Goal: Task Accomplishment & Management: Complete application form

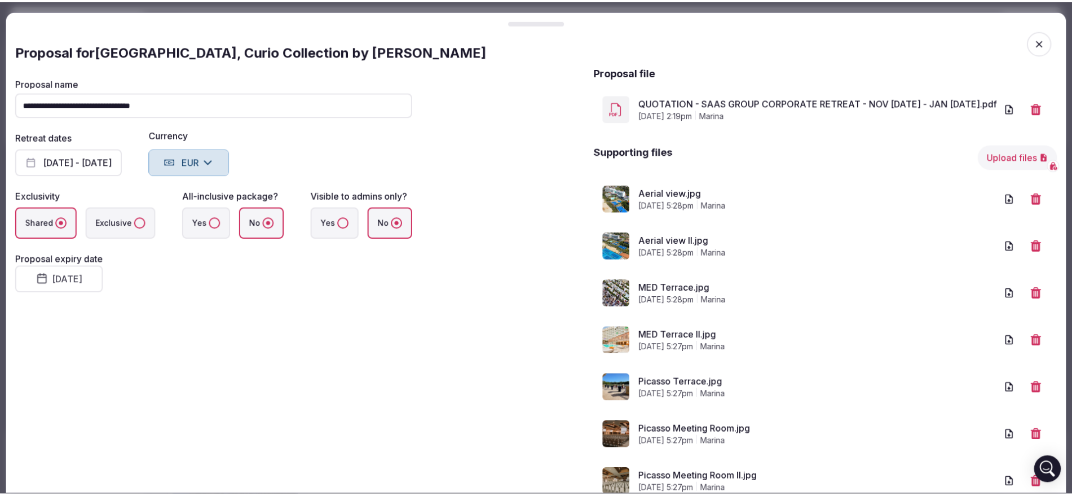
scroll to position [324, 0]
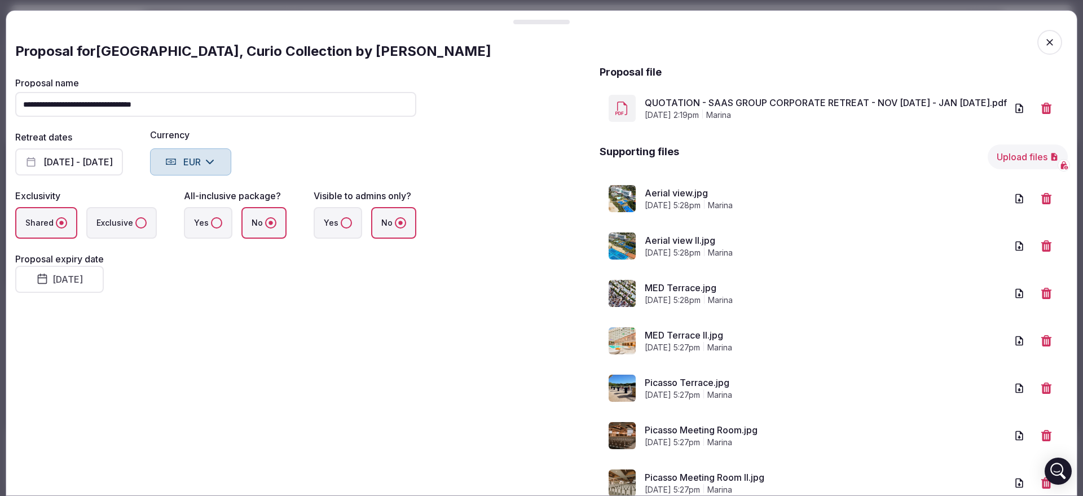
click at [1044, 47] on icon "button" at bounding box center [1049, 42] width 11 height 11
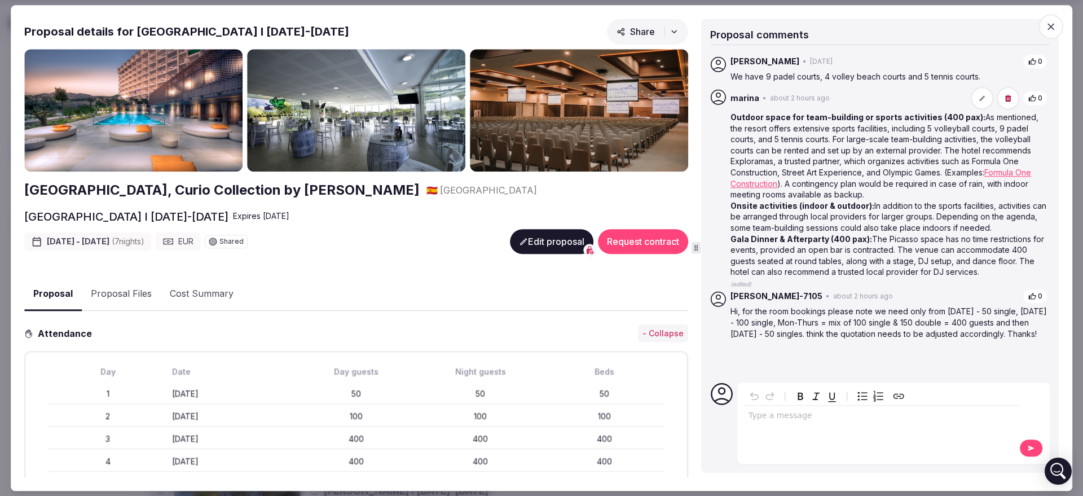
click at [1052, 28] on icon "button" at bounding box center [1050, 26] width 7 height 7
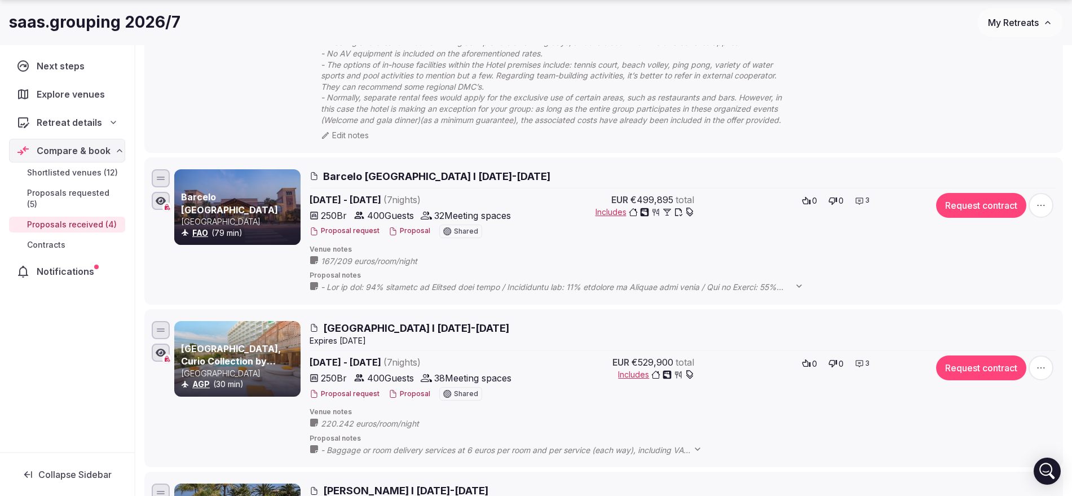
click at [1039, 21] on button "My Retreats" at bounding box center [1020, 22] width 86 height 28
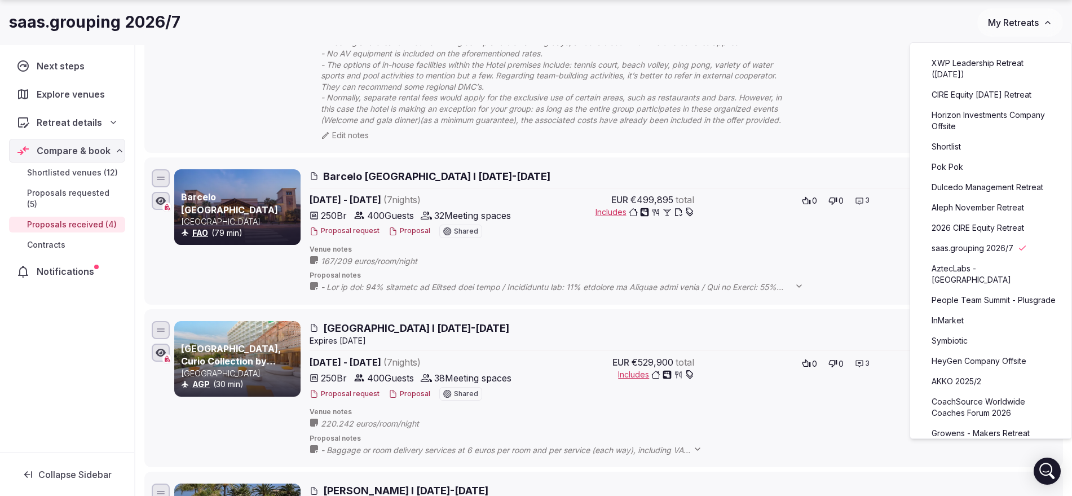
click at [969, 350] on link "Symbiotic" at bounding box center [991, 341] width 139 height 18
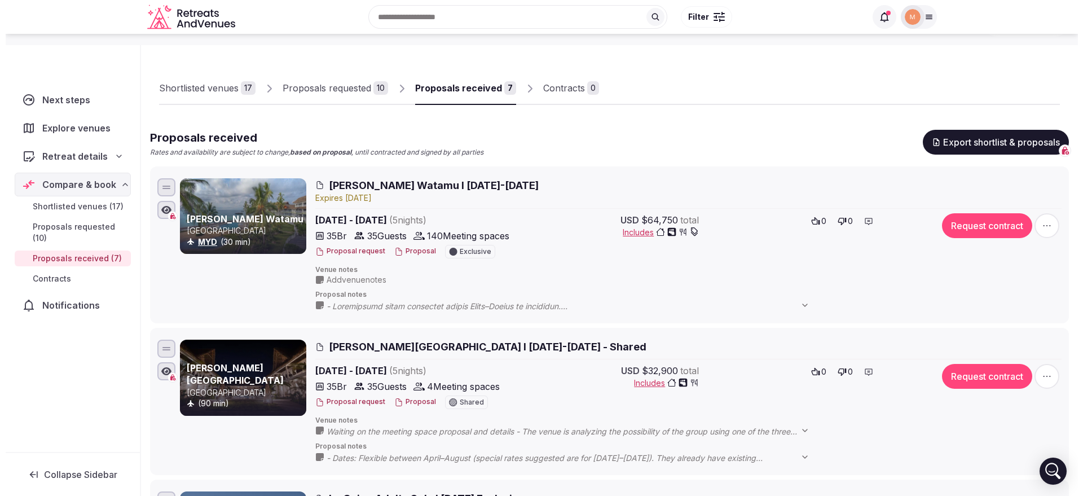
scroll to position [141, 0]
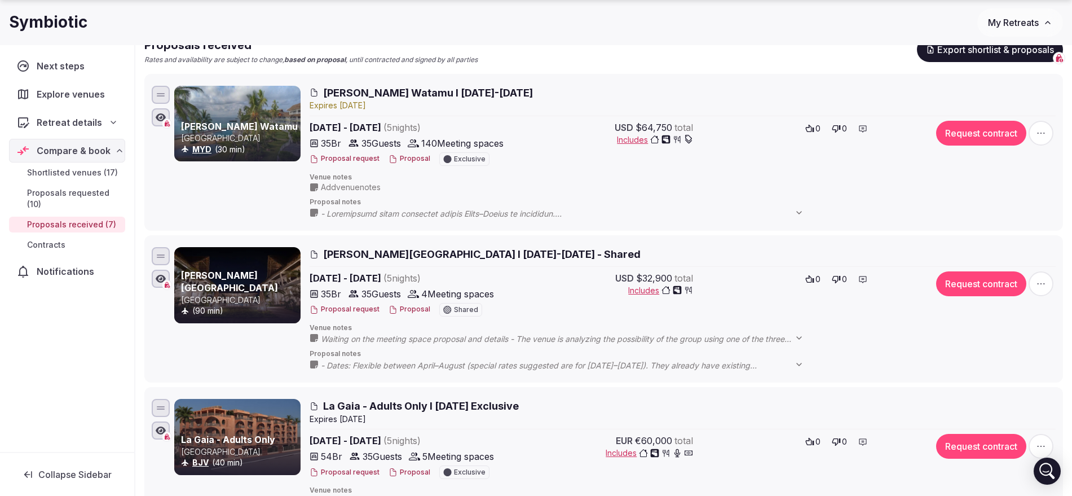
click at [418, 160] on button "Proposal" at bounding box center [410, 159] width 42 height 10
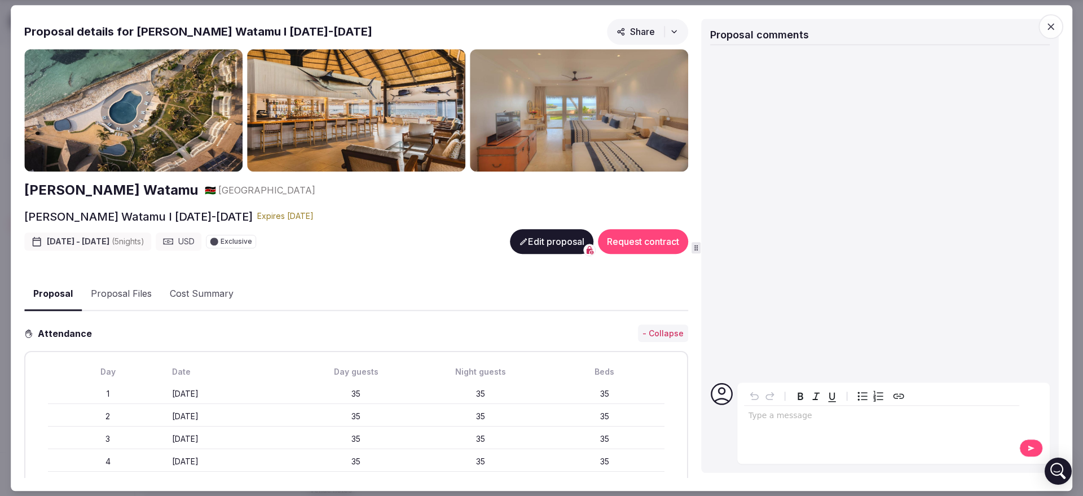
click at [136, 281] on button "Proposal Files" at bounding box center [121, 294] width 79 height 33
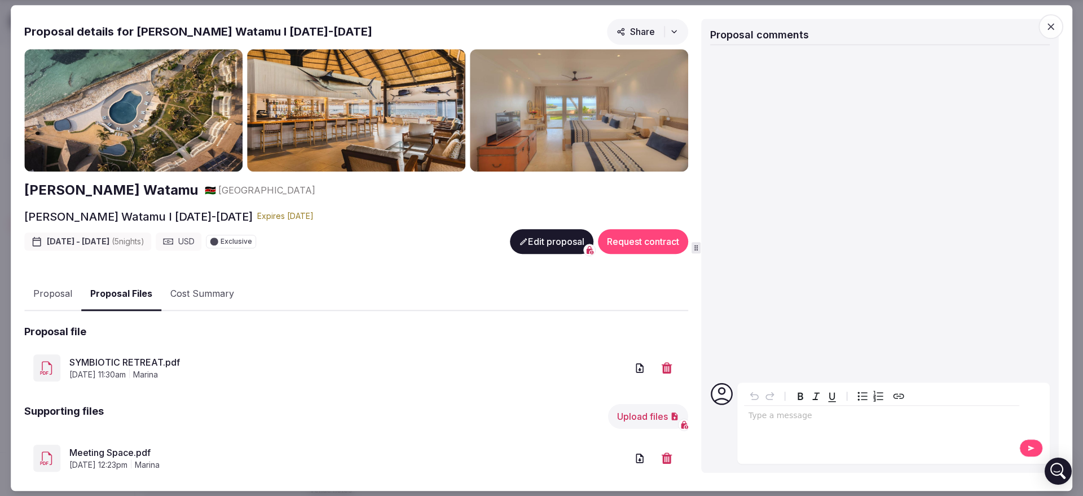
click at [661, 367] on icon "button" at bounding box center [666, 367] width 11 height 11
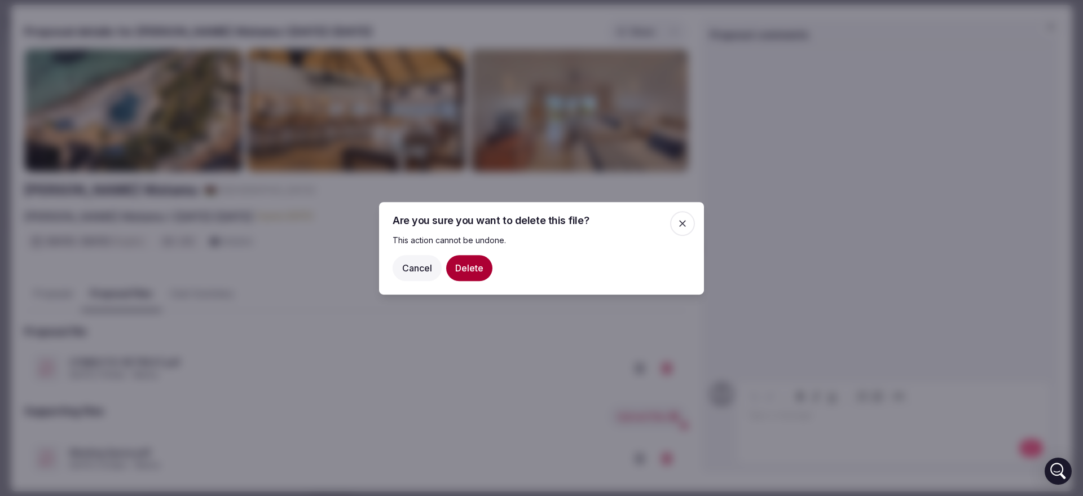
click at [466, 270] on button "Delete" at bounding box center [469, 267] width 46 height 26
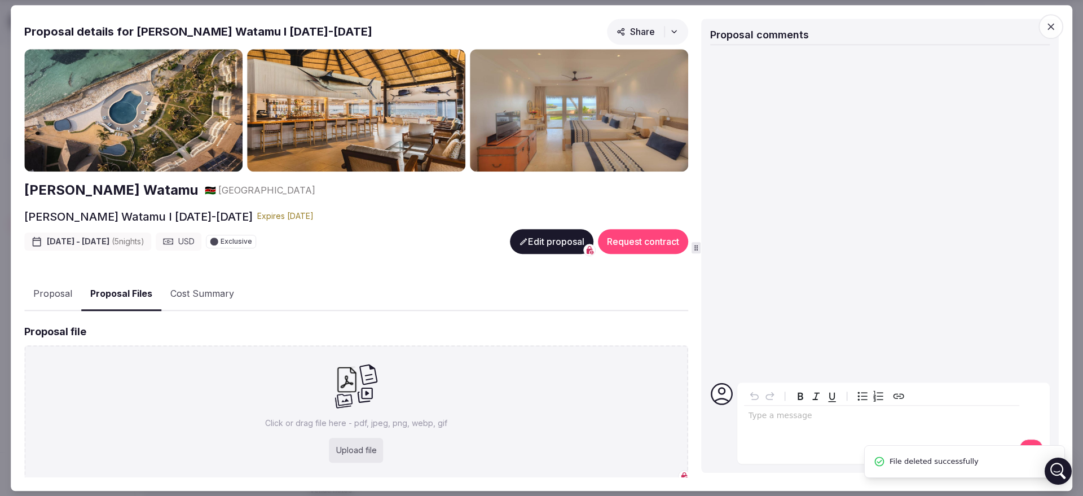
click at [352, 443] on div "Upload file" at bounding box center [356, 450] width 54 height 25
type input "**********"
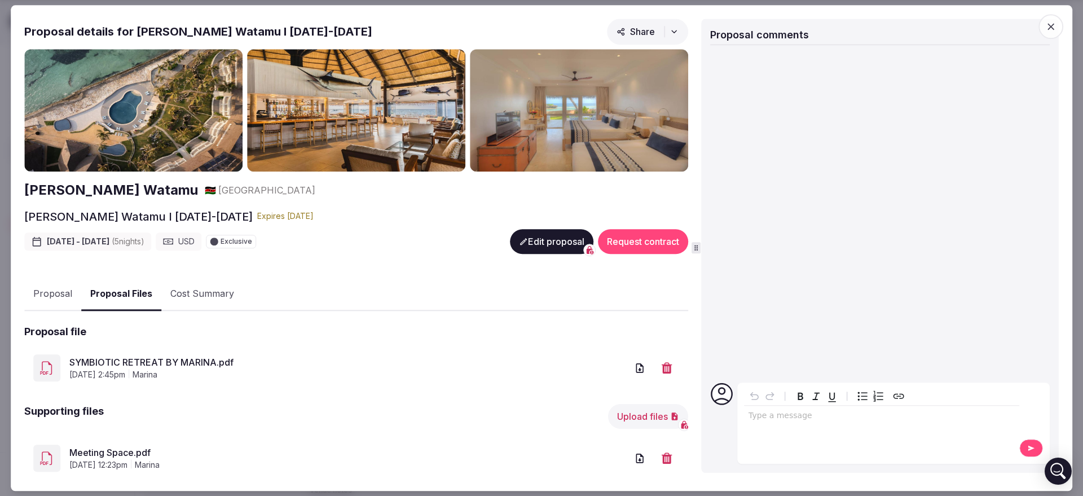
click at [181, 359] on link "SYMBIOTIC RETREAT BY MARINA.pdf" at bounding box center [348, 362] width 558 height 14
click at [63, 293] on button "Proposal" at bounding box center [52, 294] width 57 height 33
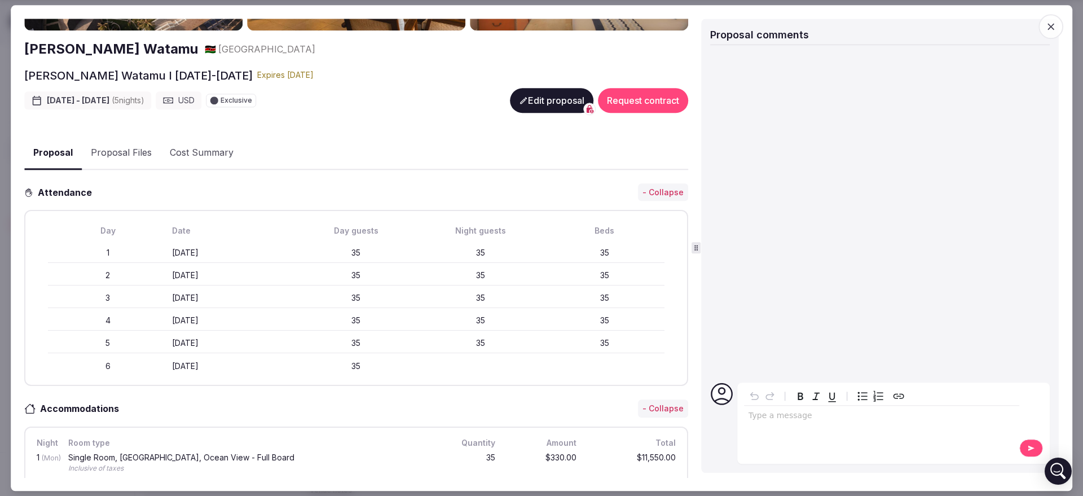
click at [527, 105] on button "Edit proposal" at bounding box center [551, 100] width 83 height 25
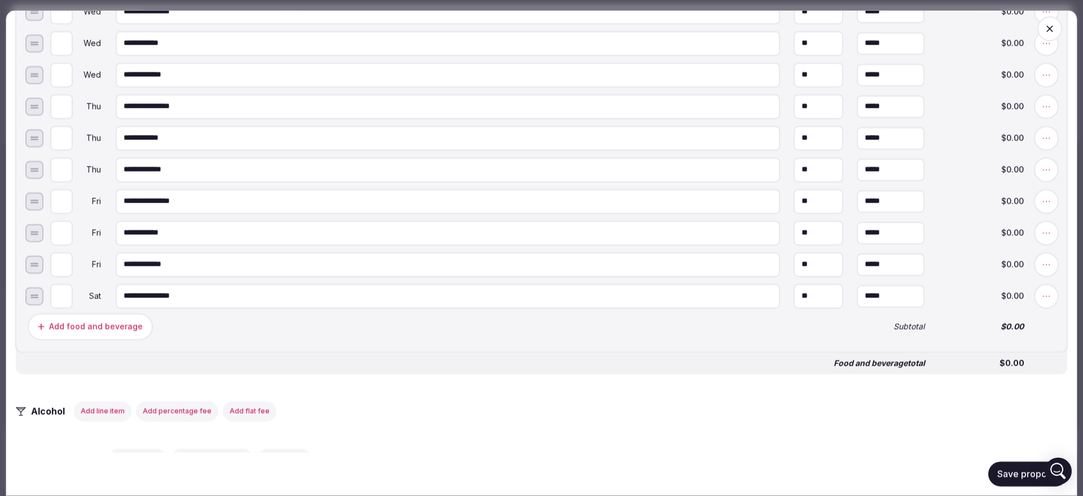
scroll to position [1057, 0]
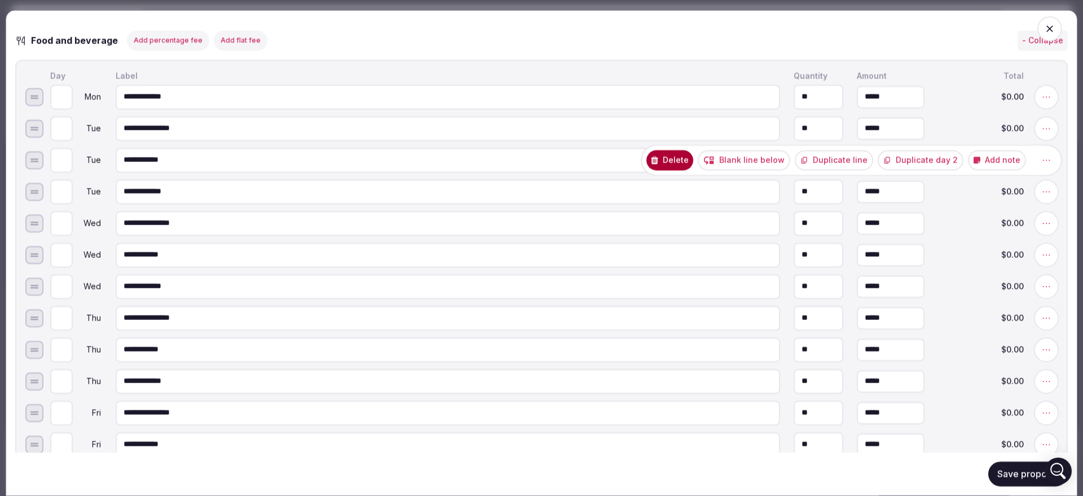
click at [767, 164] on button "Blank line below" at bounding box center [744, 159] width 92 height 20
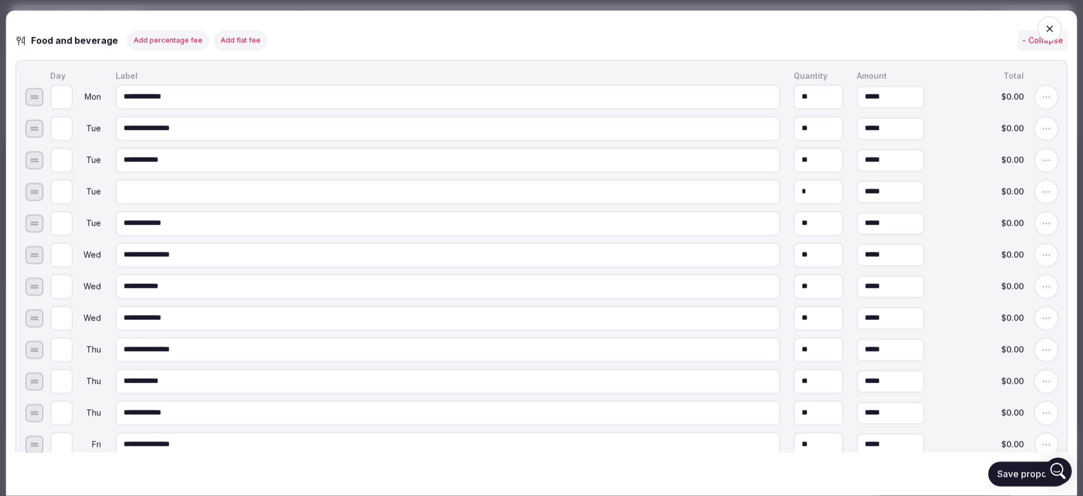
click at [262, 196] on input at bounding box center [448, 191] width 664 height 25
click at [262, 196] on input "**********" at bounding box center [448, 191] width 664 height 25
type input "**********"
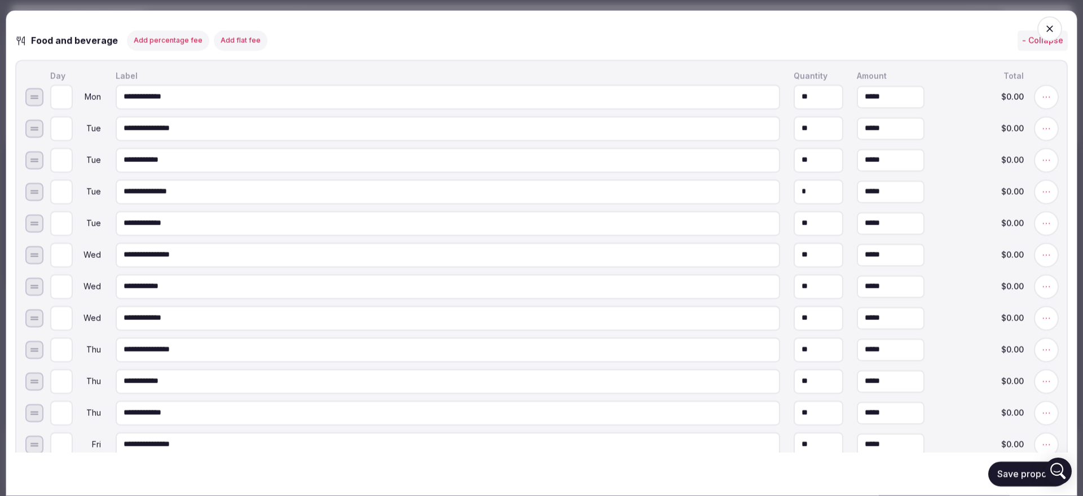
click at [793, 197] on input "*" at bounding box center [818, 191] width 50 height 25
click at [796, 197] on input "*" at bounding box center [818, 191] width 50 height 25
type input "**"
click at [863, 201] on button "Duplicate line" at bounding box center [834, 191] width 78 height 20
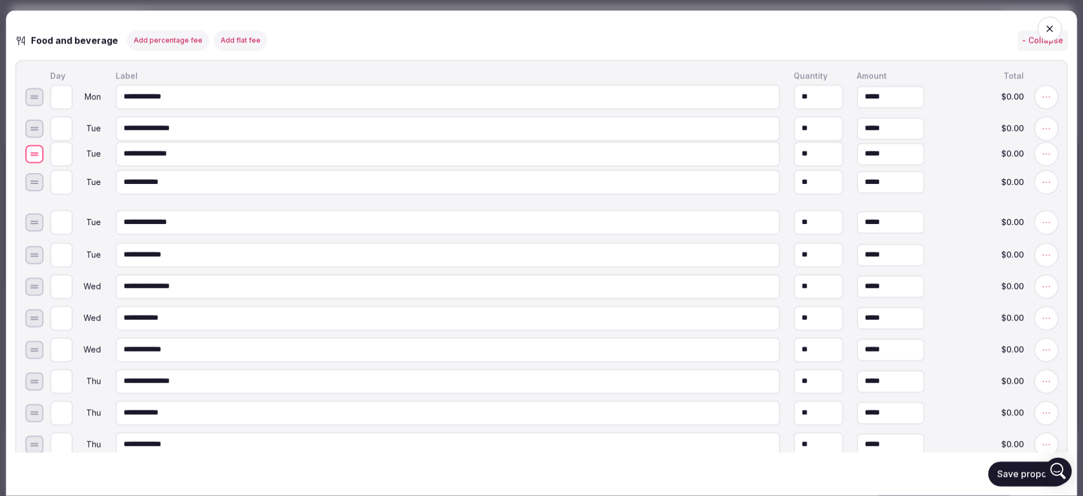
drag, startPoint x: 33, startPoint y: 230, endPoint x: 43, endPoint y: 161, distance: 69.5
click at [38, 155] on div at bounding box center [34, 154] width 8 height 1
click at [127, 172] on input "**********" at bounding box center [448, 159] width 664 height 25
click at [126, 167] on input "**********" at bounding box center [448, 159] width 664 height 25
click at [128, 165] on input "**********" at bounding box center [448, 159] width 664 height 25
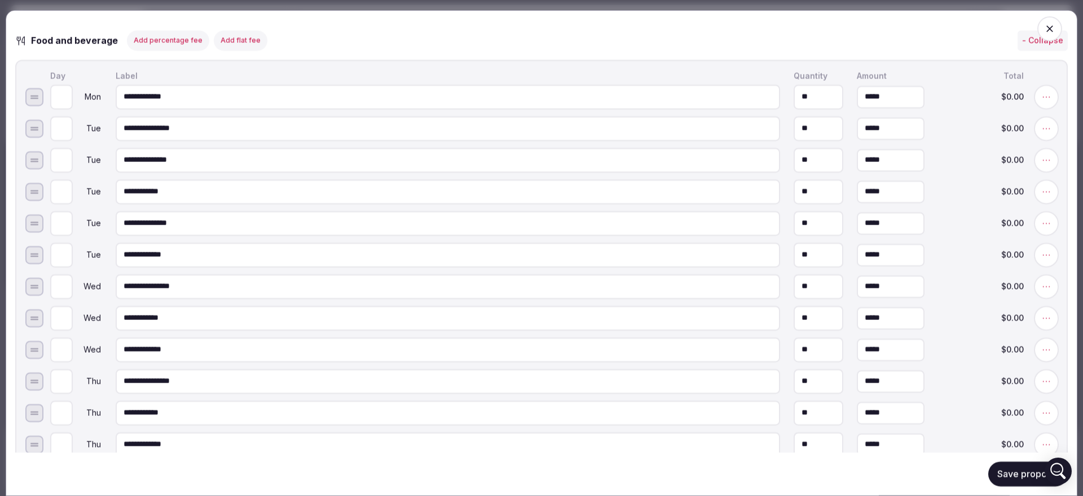
scroll to position [1128, 0]
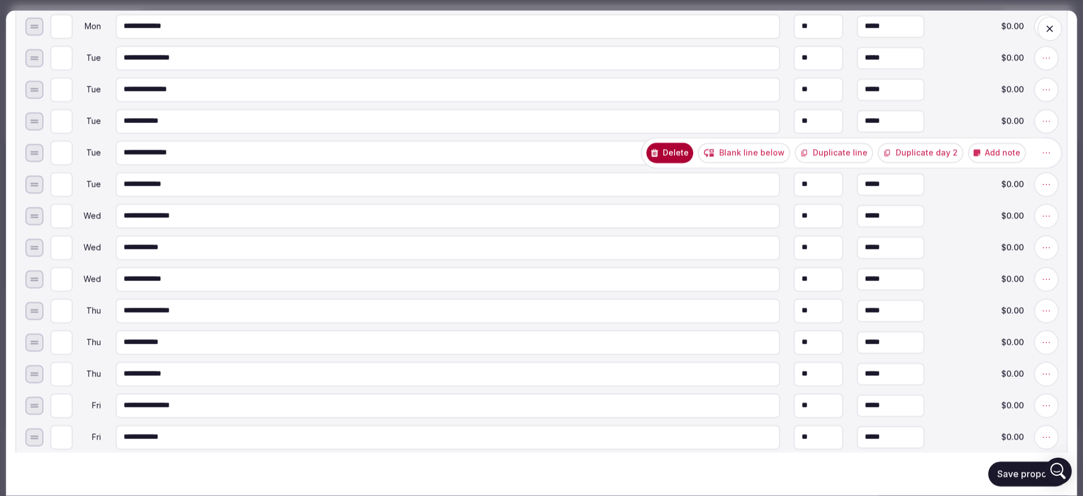
type input "**********"
click at [854, 162] on button "Duplicate line" at bounding box center [834, 152] width 78 height 20
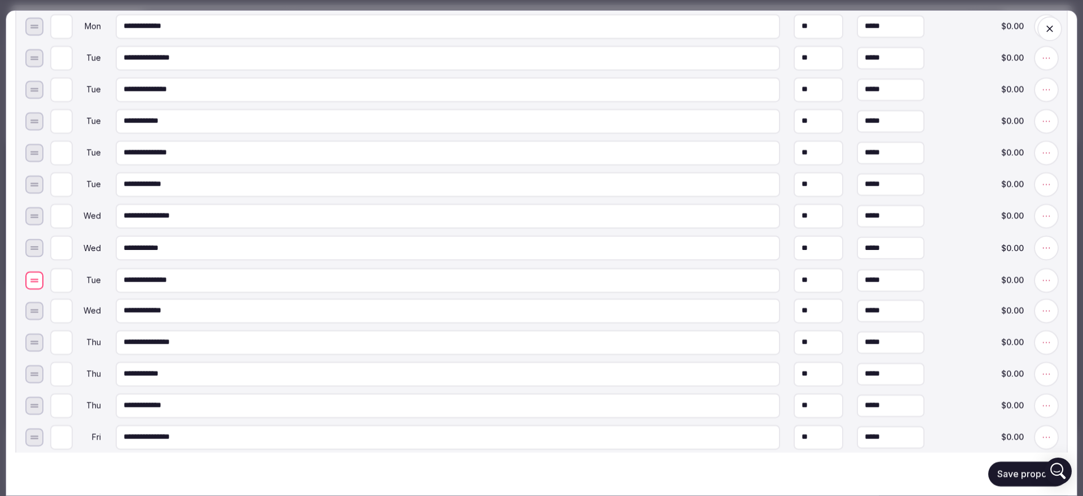
drag, startPoint x: 30, startPoint y: 191, endPoint x: 37, endPoint y: 287, distance: 96.2
type input "*"
click at [65, 282] on input "*" at bounding box center [61, 278] width 23 height 25
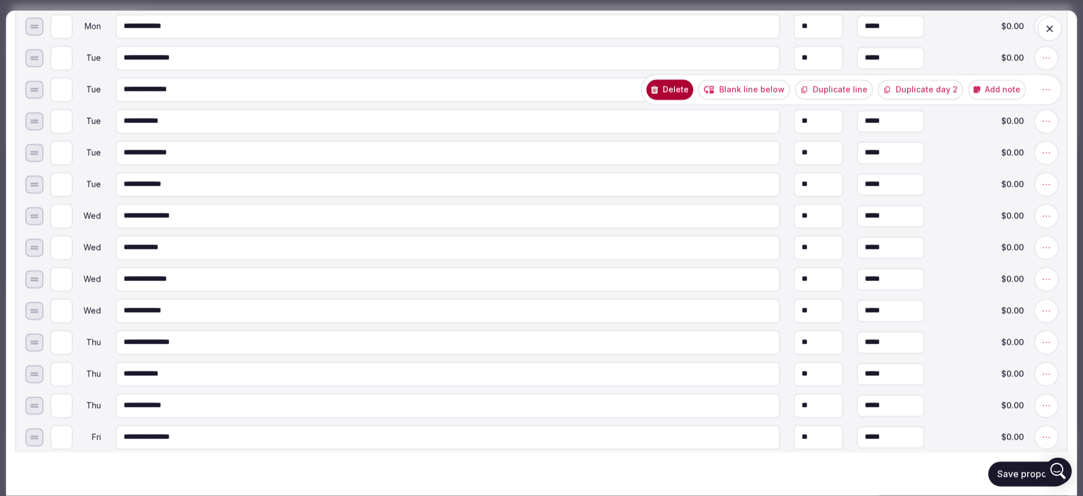
click at [854, 97] on button "Duplicate line" at bounding box center [834, 89] width 78 height 20
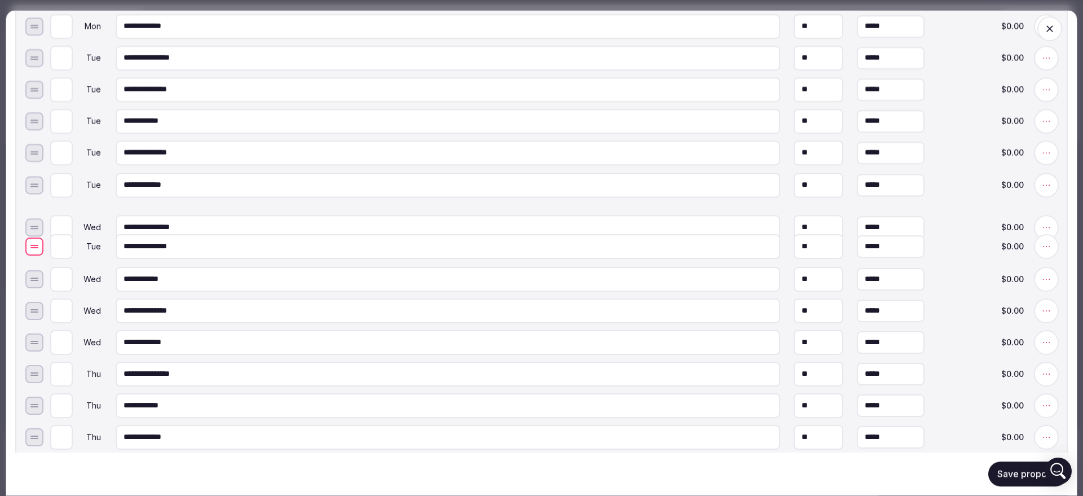
drag, startPoint x: 28, startPoint y: 123, endPoint x: 32, endPoint y: 248, distance: 125.3
type input "*"
click at [65, 250] on input "*" at bounding box center [61, 247] width 23 height 25
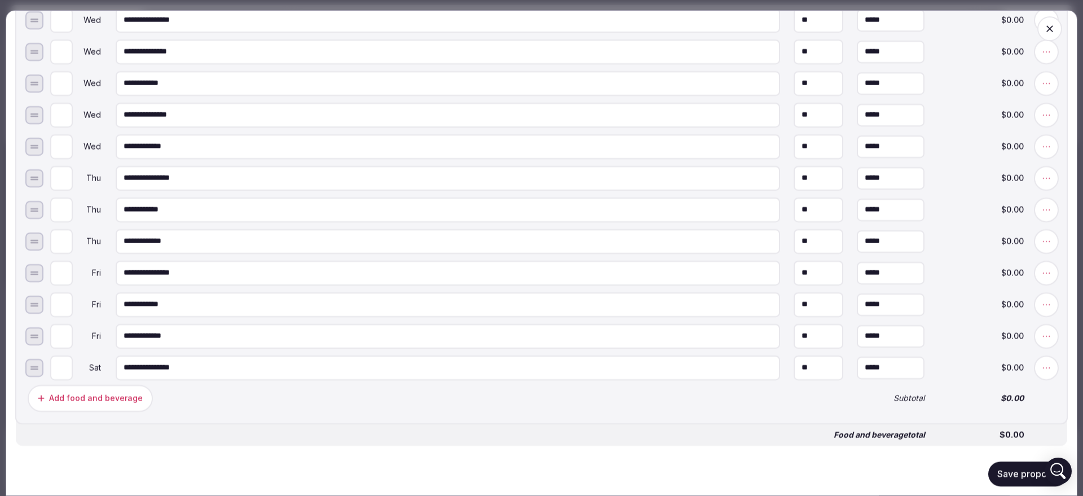
scroll to position [1269, 0]
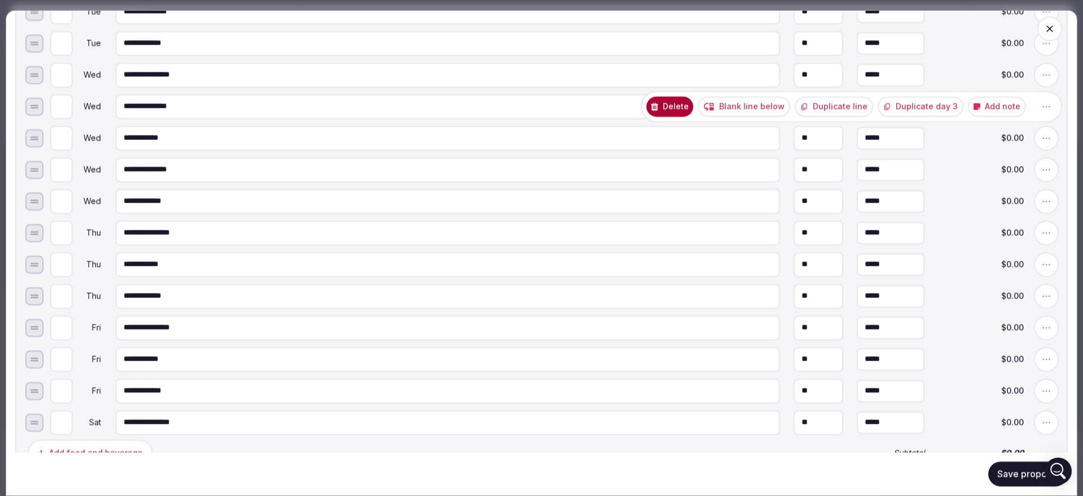
click at [848, 113] on button "Duplicate line" at bounding box center [834, 106] width 78 height 20
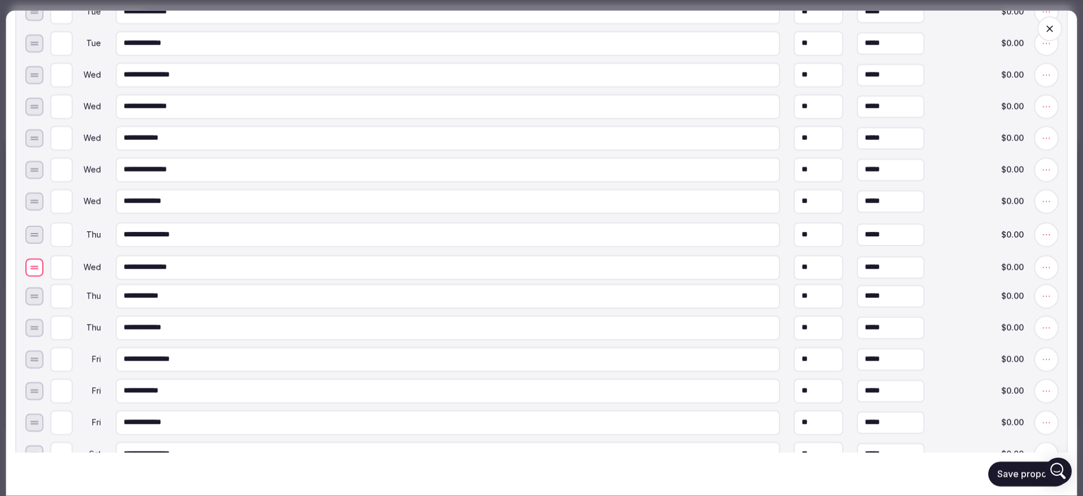
drag, startPoint x: 31, startPoint y: 143, endPoint x: 39, endPoint y: 272, distance: 129.4
type input "*"
click at [64, 268] on input "*" at bounding box center [61, 264] width 23 height 25
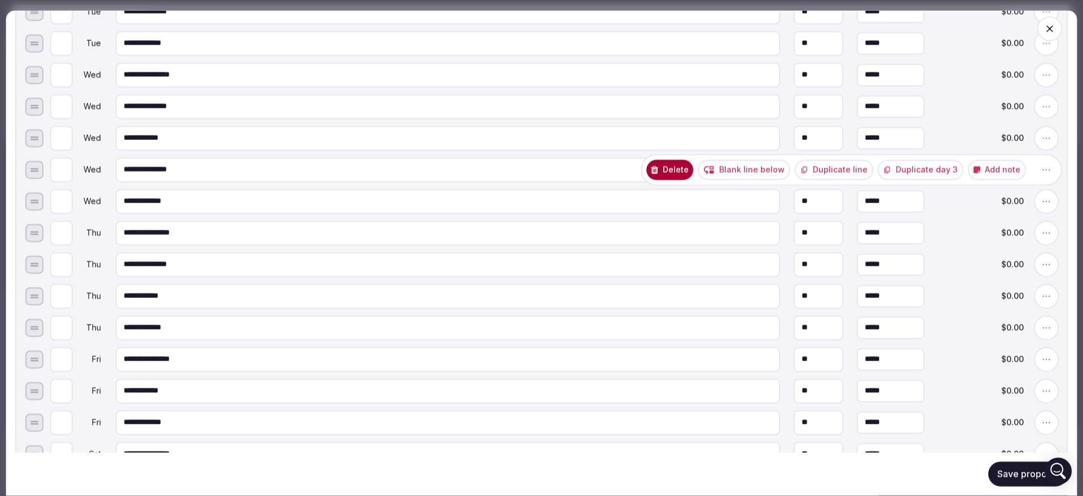
click at [827, 178] on button "Duplicate line" at bounding box center [834, 169] width 78 height 20
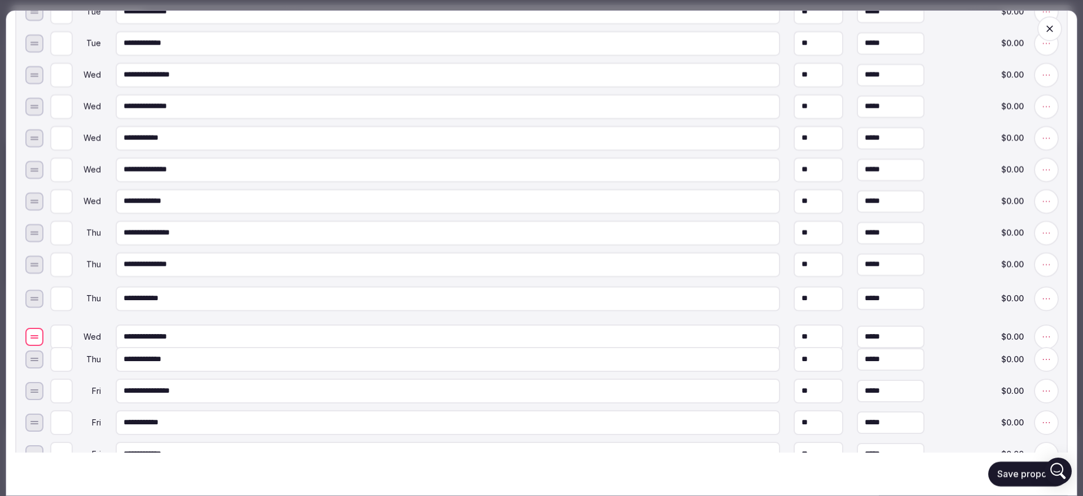
drag, startPoint x: 33, startPoint y: 208, endPoint x: 55, endPoint y: 335, distance: 129.2
click at [66, 334] on input "*" at bounding box center [61, 327] width 23 height 25
click at [65, 333] on input "*" at bounding box center [61, 327] width 23 height 25
type input "*"
click at [65, 338] on input "*" at bounding box center [61, 327] width 23 height 25
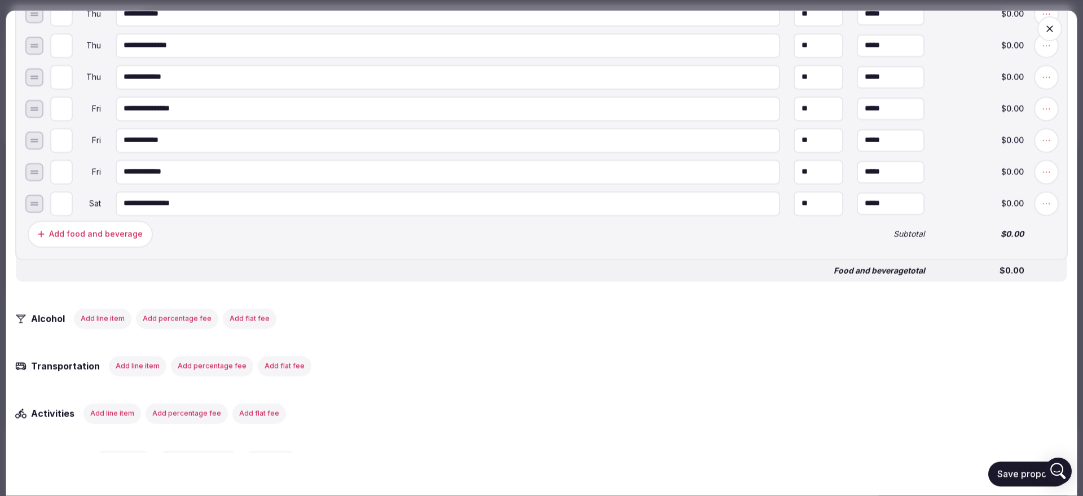
scroll to position [1480, 0]
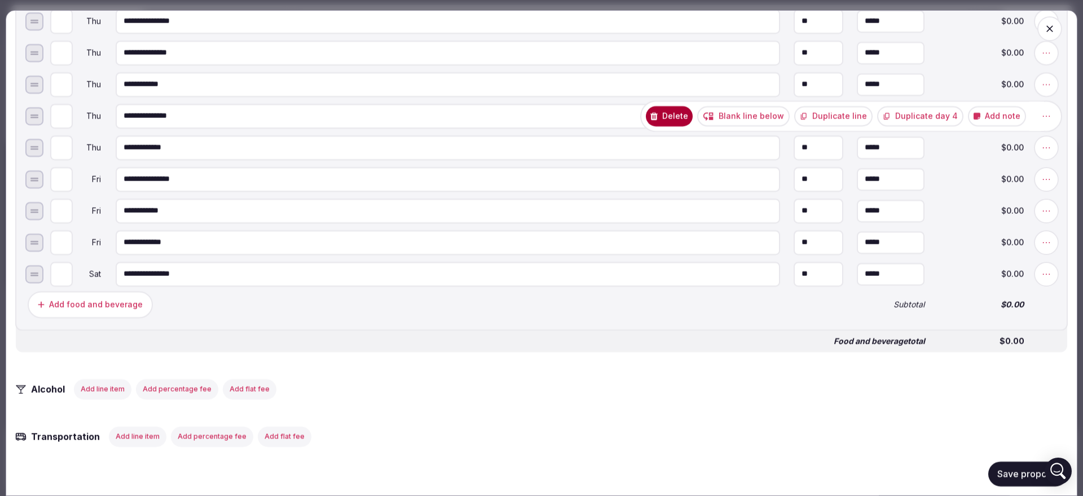
click at [849, 120] on button "Duplicate line" at bounding box center [833, 115] width 78 height 20
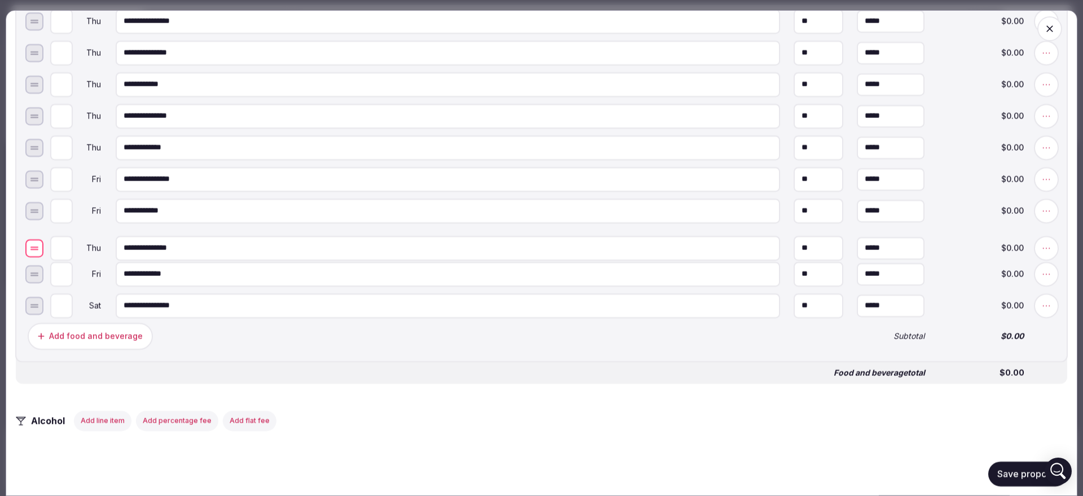
drag, startPoint x: 38, startPoint y: 198, endPoint x: 49, endPoint y: 249, distance: 52.4
type input "*"
click at [65, 247] on input "*" at bounding box center [61, 242] width 23 height 25
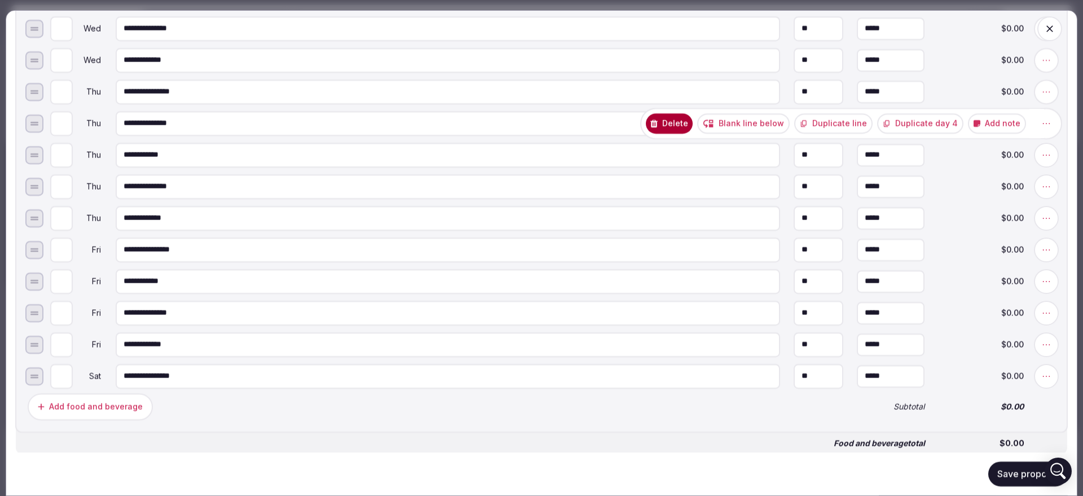
click at [836, 129] on button "Duplicate line" at bounding box center [833, 123] width 78 height 20
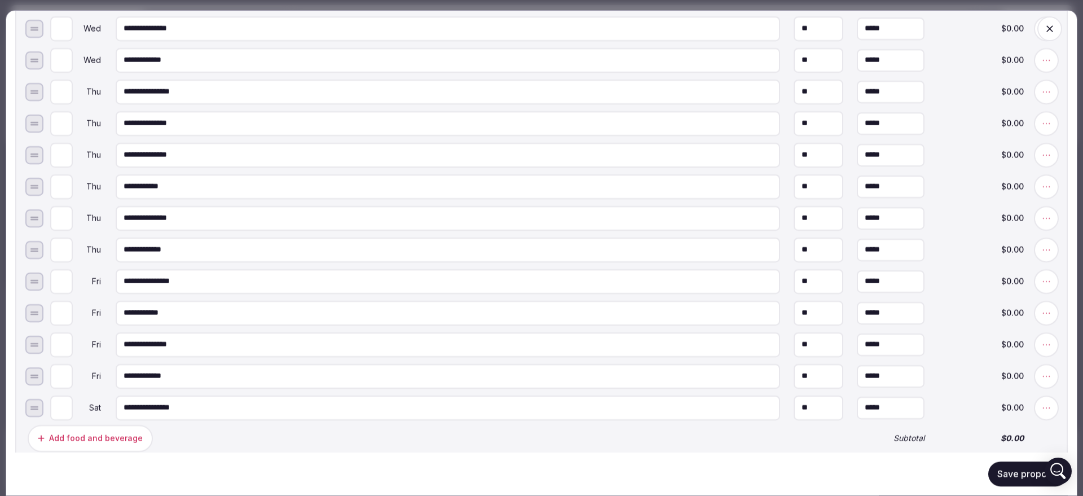
scroll to position [1480, 0]
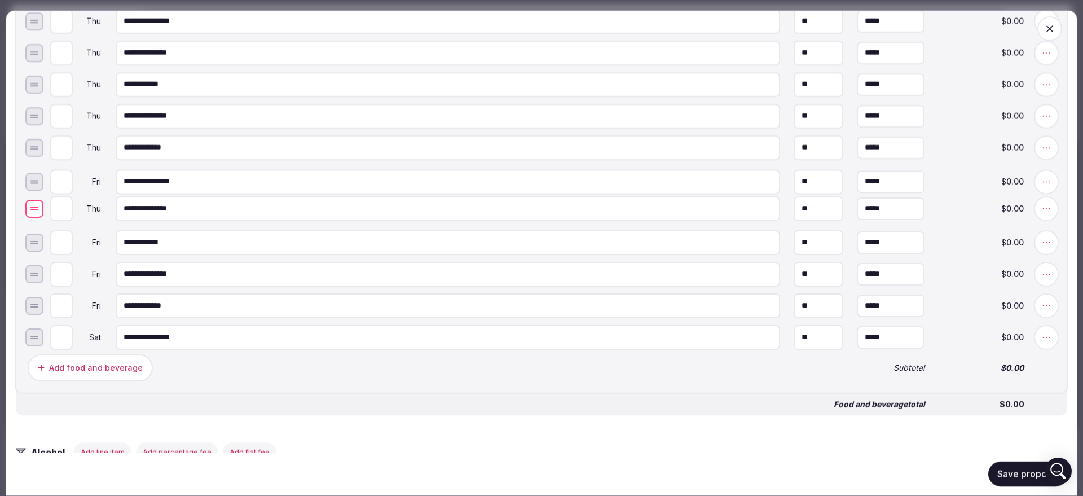
drag, startPoint x: 30, startPoint y: 95, endPoint x: 46, endPoint y: 219, distance: 125.1
type input "*"
click at [65, 215] on input "*" at bounding box center [61, 210] width 23 height 25
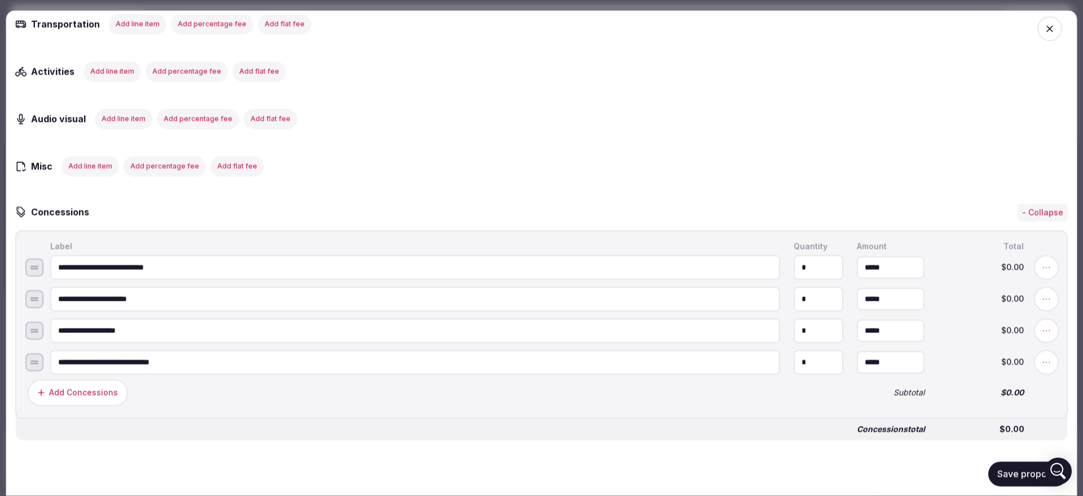
scroll to position [2115, 0]
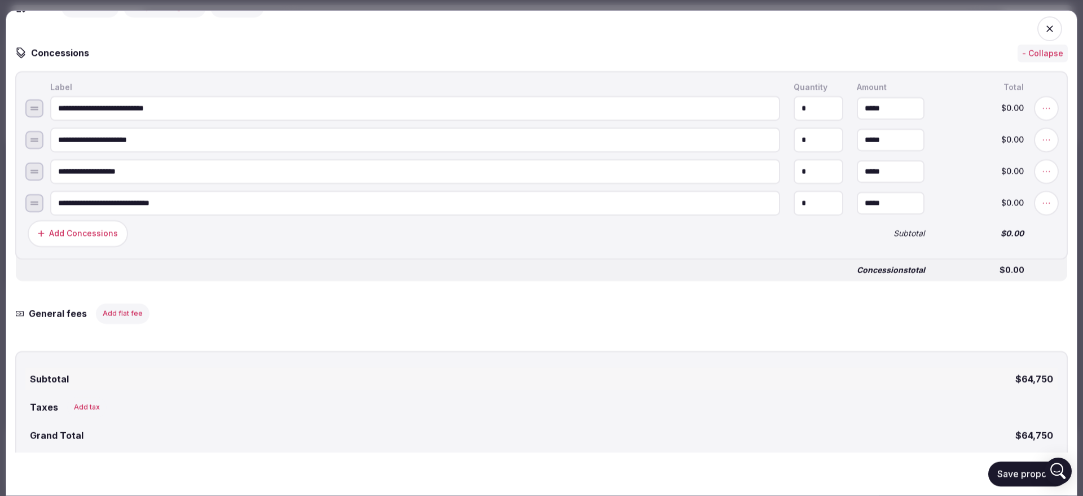
click at [1003, 477] on button "Save proposal" at bounding box center [1028, 473] width 80 height 25
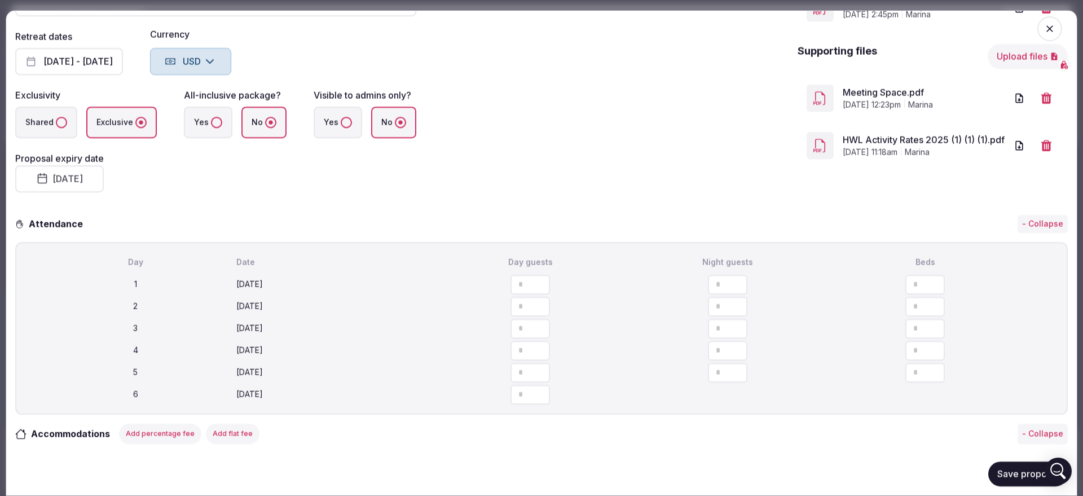
scroll to position [0, 0]
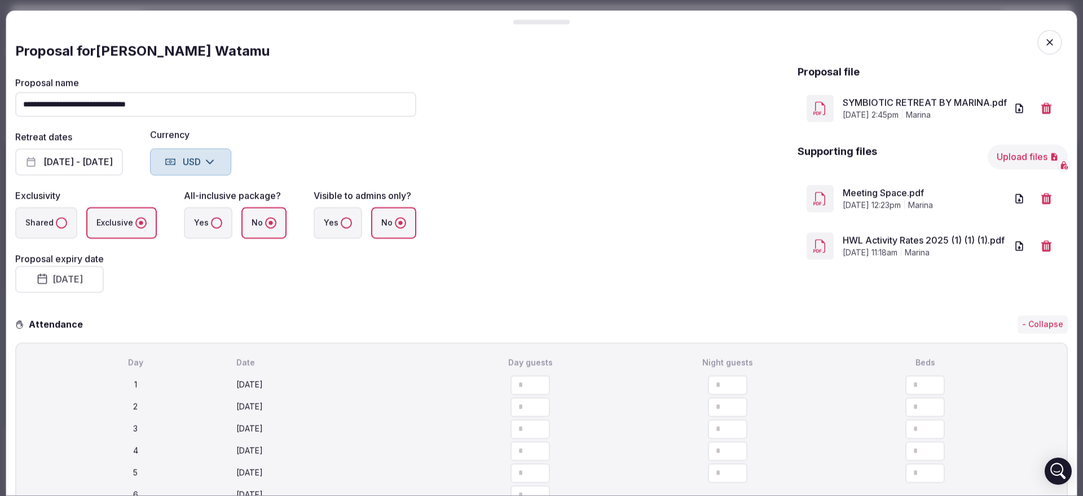
drag, startPoint x: 146, startPoint y: 105, endPoint x: 112, endPoint y: 104, distance: 34.4
click at [112, 104] on input "**********" at bounding box center [215, 104] width 401 height 25
type input "**********"
click at [98, 169] on button "[DATE] - [DATE]" at bounding box center [69, 161] width 108 height 27
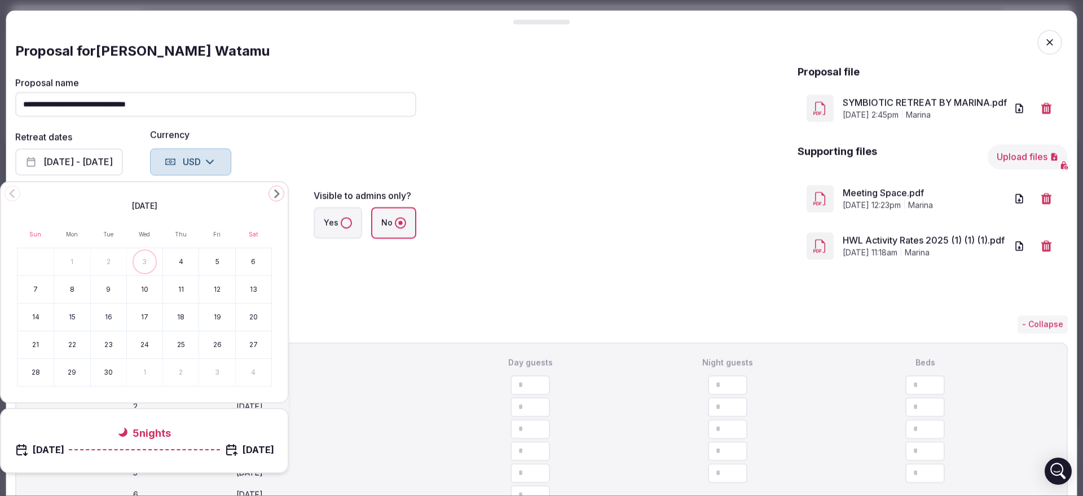
click at [274, 193] on icon "Go to the Next Month" at bounding box center [277, 194] width 14 height 14
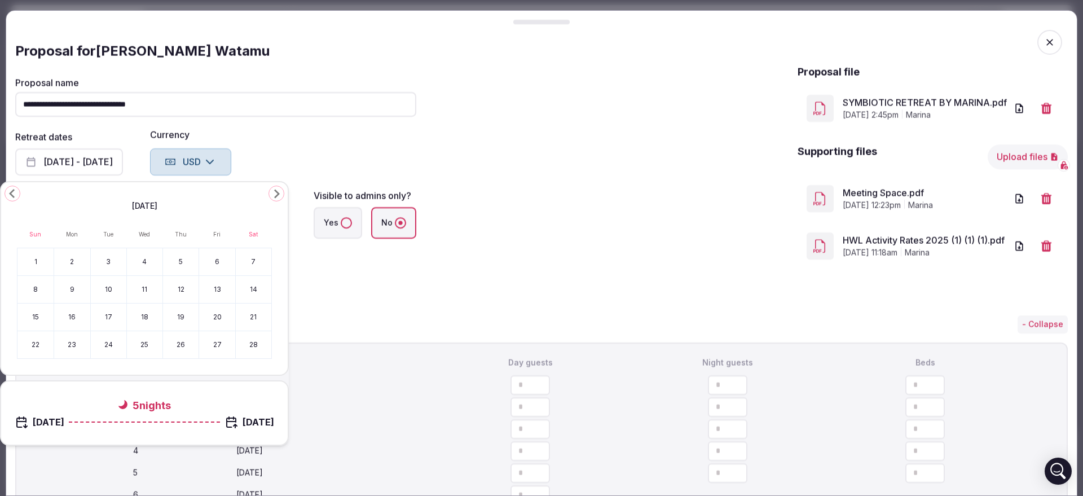
click at [274, 193] on icon "Go to the Next Month" at bounding box center [277, 194] width 14 height 14
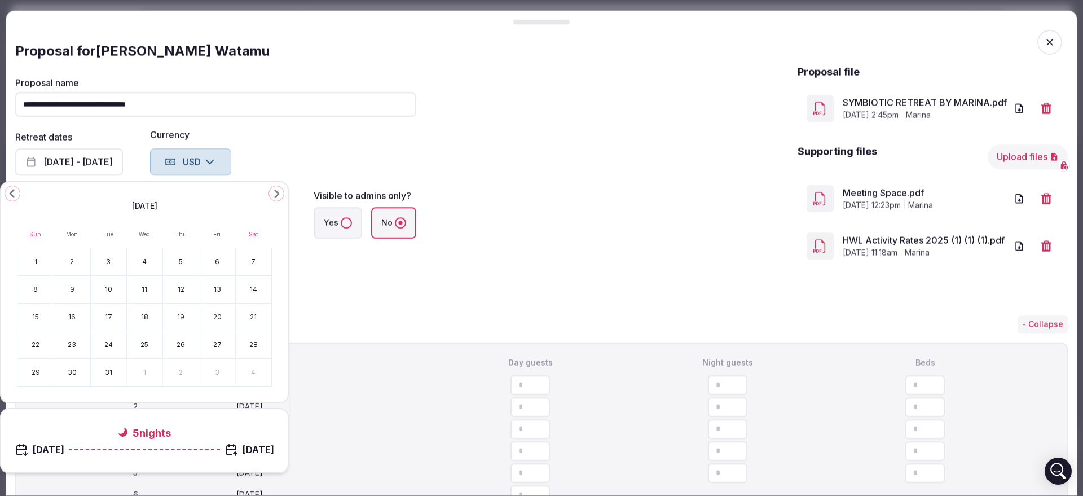
click at [274, 193] on icon "Go to the Next Month" at bounding box center [277, 194] width 14 height 14
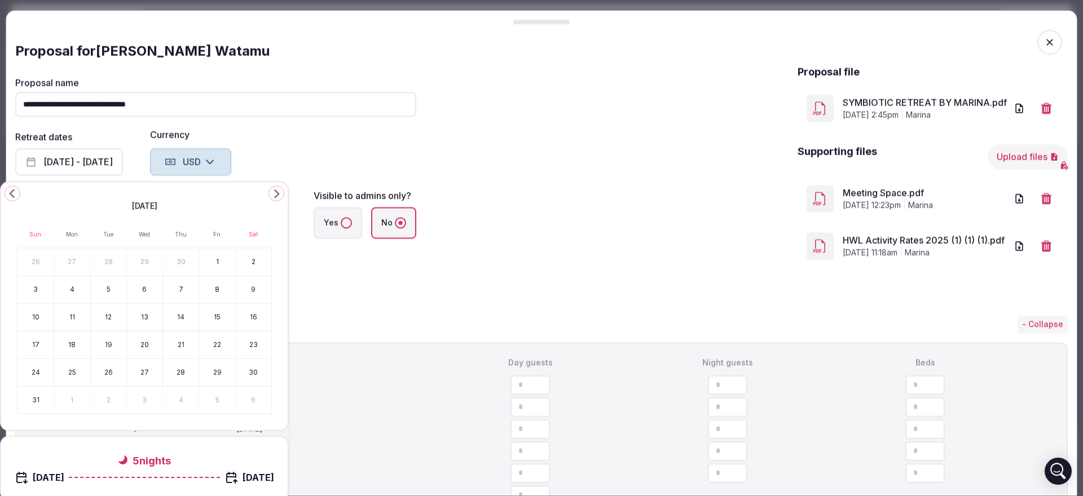
click at [67, 344] on button "18" at bounding box center [72, 344] width 36 height 27
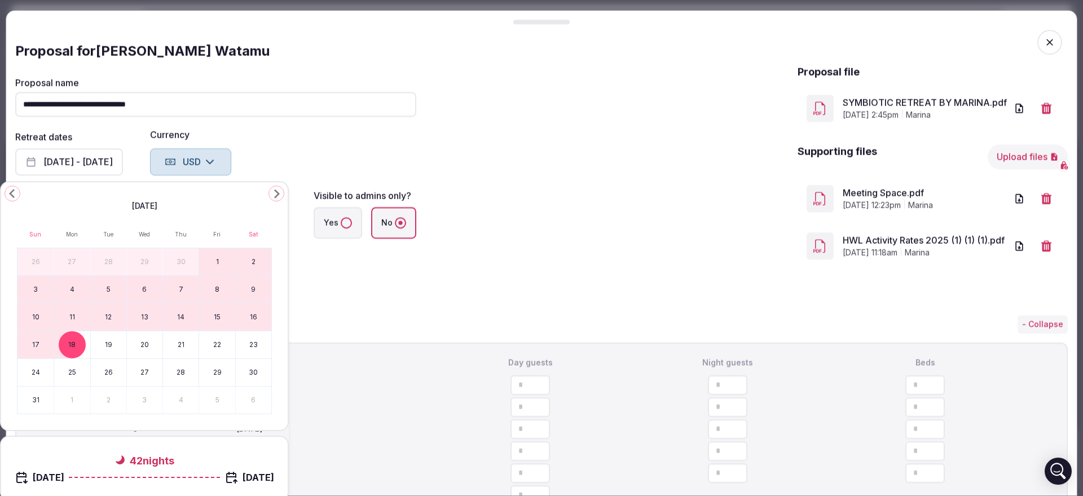
click at [245, 342] on button "23" at bounding box center [254, 344] width 36 height 27
click at [83, 345] on button "18" at bounding box center [72, 344] width 36 height 27
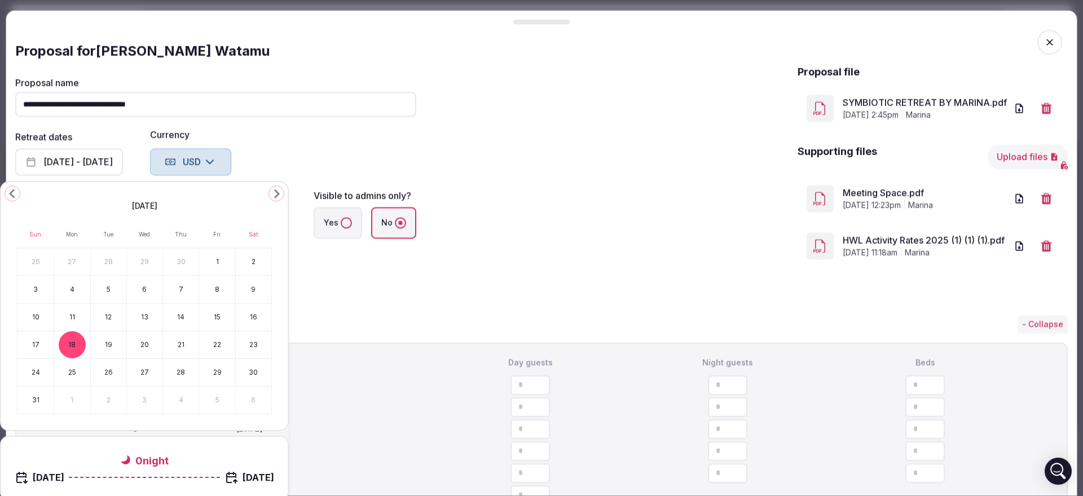
click at [248, 347] on button "23" at bounding box center [254, 344] width 36 height 27
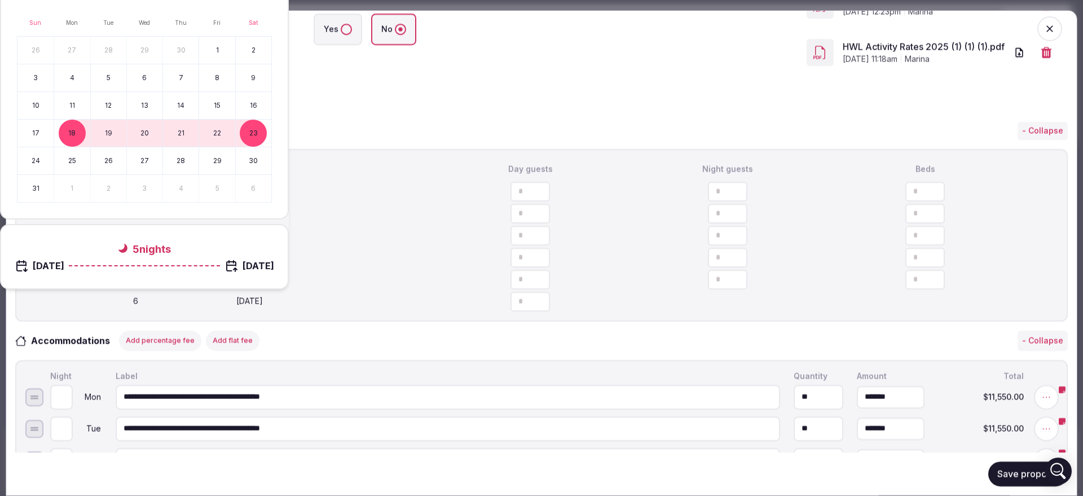
scroll to position [211, 0]
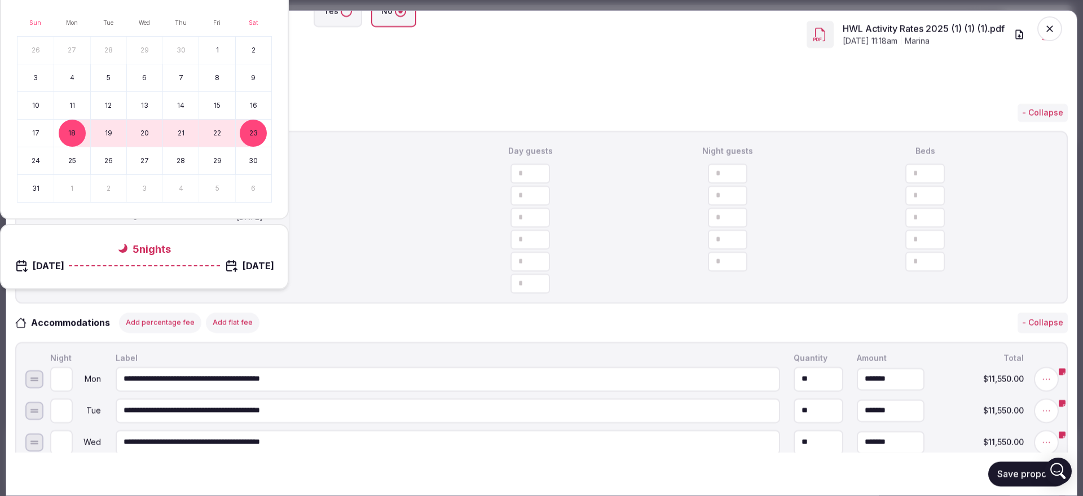
click at [1006, 469] on button "Save proposal" at bounding box center [1028, 473] width 80 height 25
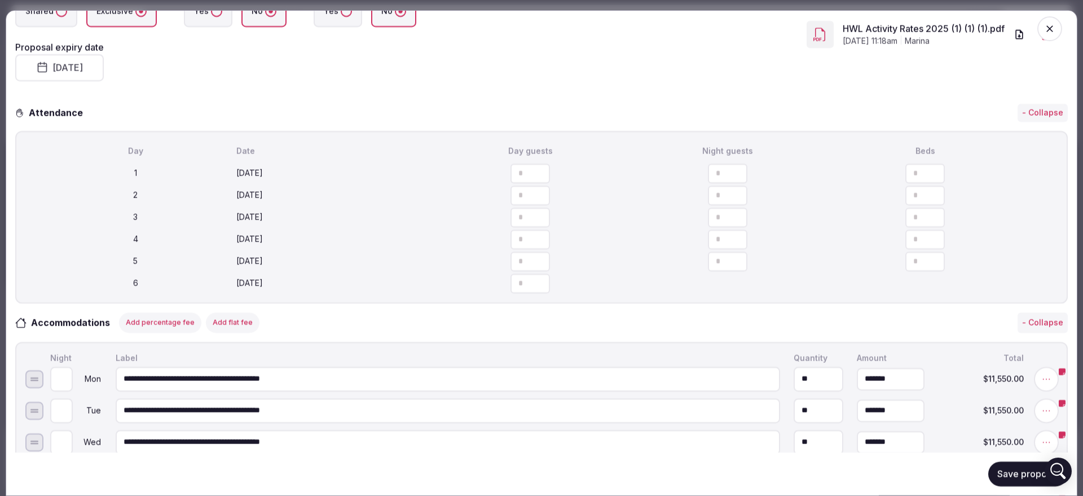
click at [1044, 27] on icon "button" at bounding box center [1049, 28] width 11 height 11
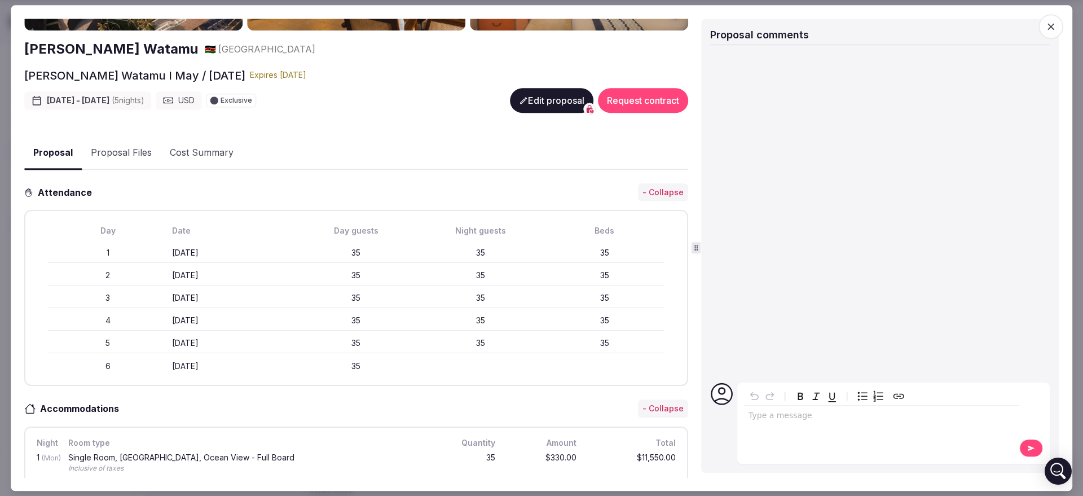
click at [1050, 24] on icon "button" at bounding box center [1050, 26] width 11 height 11
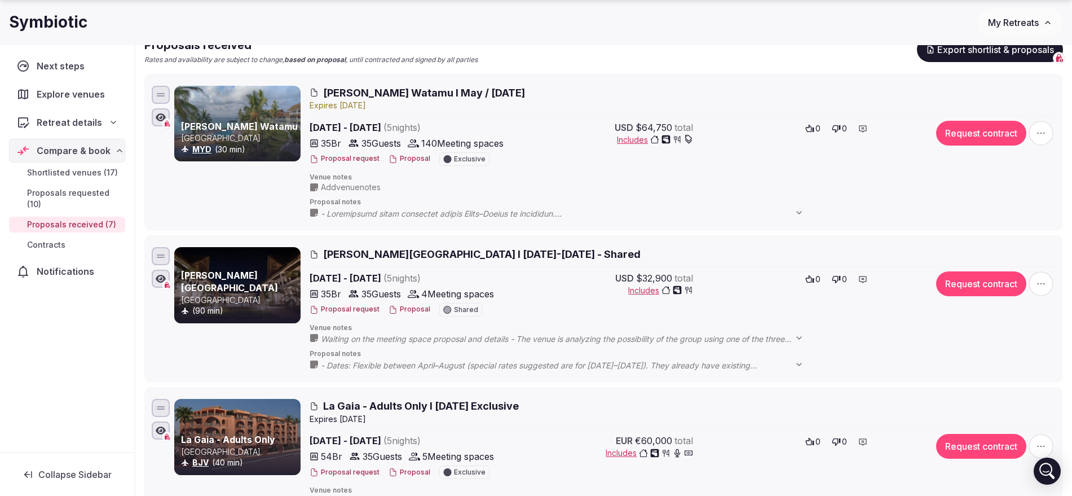
click at [411, 154] on button "Proposal" at bounding box center [410, 159] width 42 height 10
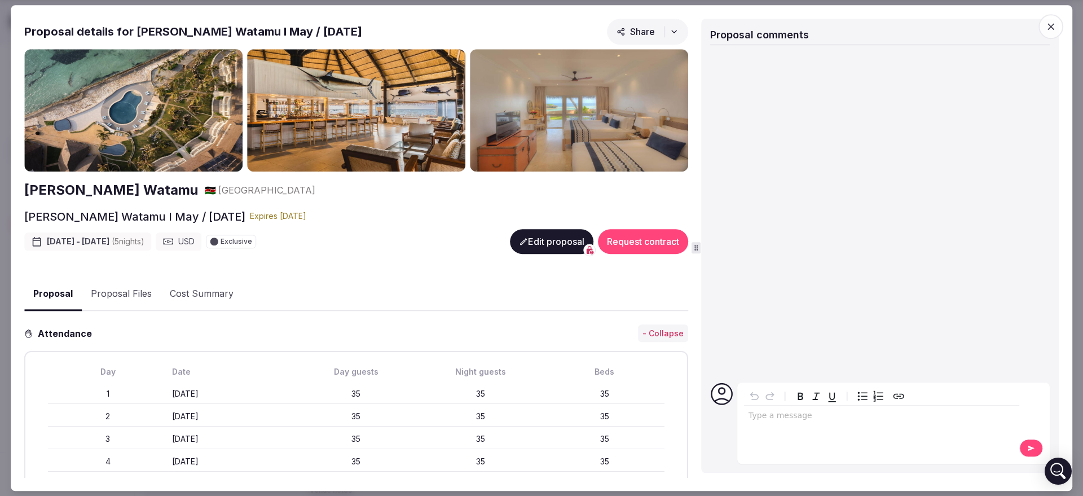
click at [530, 238] on button "Edit proposal" at bounding box center [551, 241] width 83 height 25
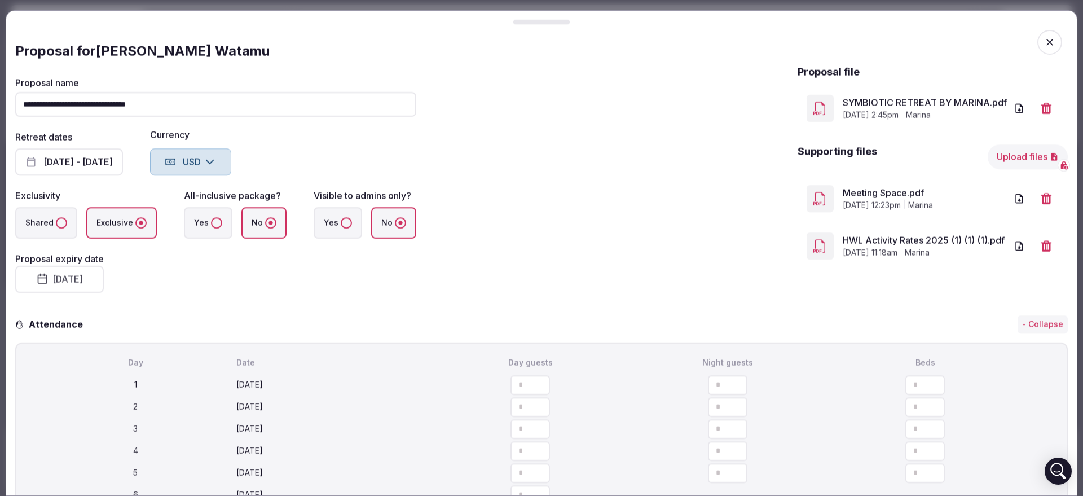
click at [113, 169] on button "[DATE] - [DATE]" at bounding box center [69, 161] width 108 height 27
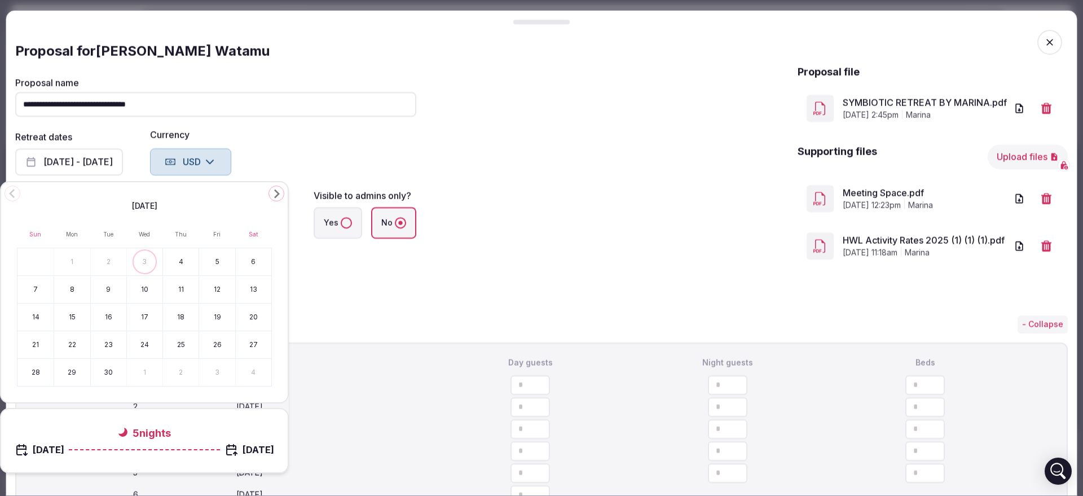
click at [275, 147] on div "Retreat dates [DATE] - [DATE] Currency USD" at bounding box center [215, 152] width 401 height 45
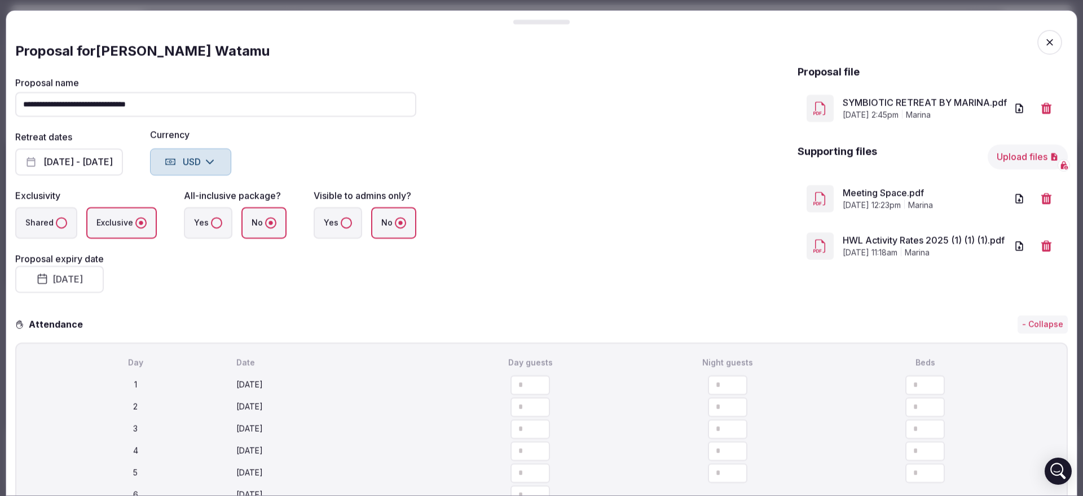
click at [87, 273] on button "[DATE]" at bounding box center [59, 279] width 89 height 27
click at [76, 390] on button "9" at bounding box center [78, 389] width 16 height 16
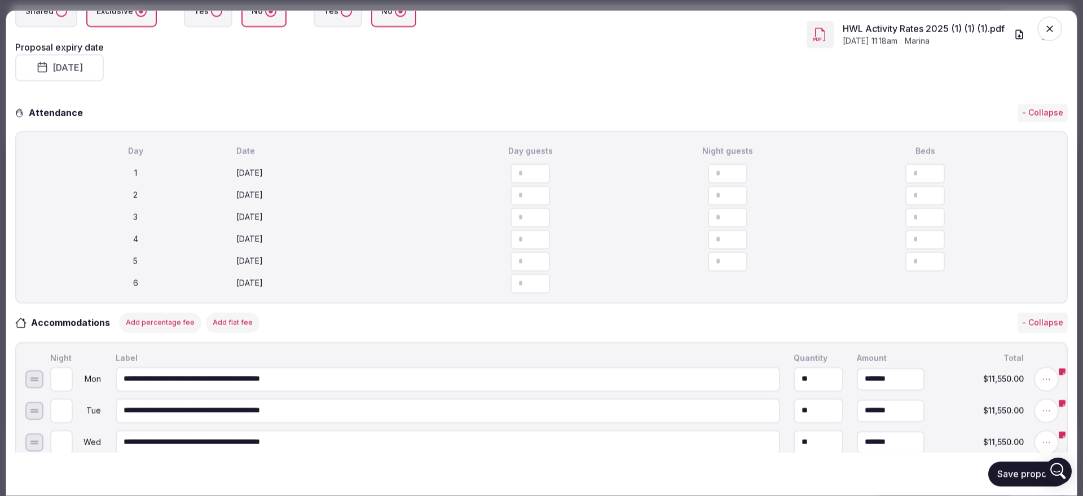
click at [993, 474] on button "Save proposal" at bounding box center [1028, 473] width 80 height 25
